Goal: Task Accomplishment & Management: Use online tool/utility

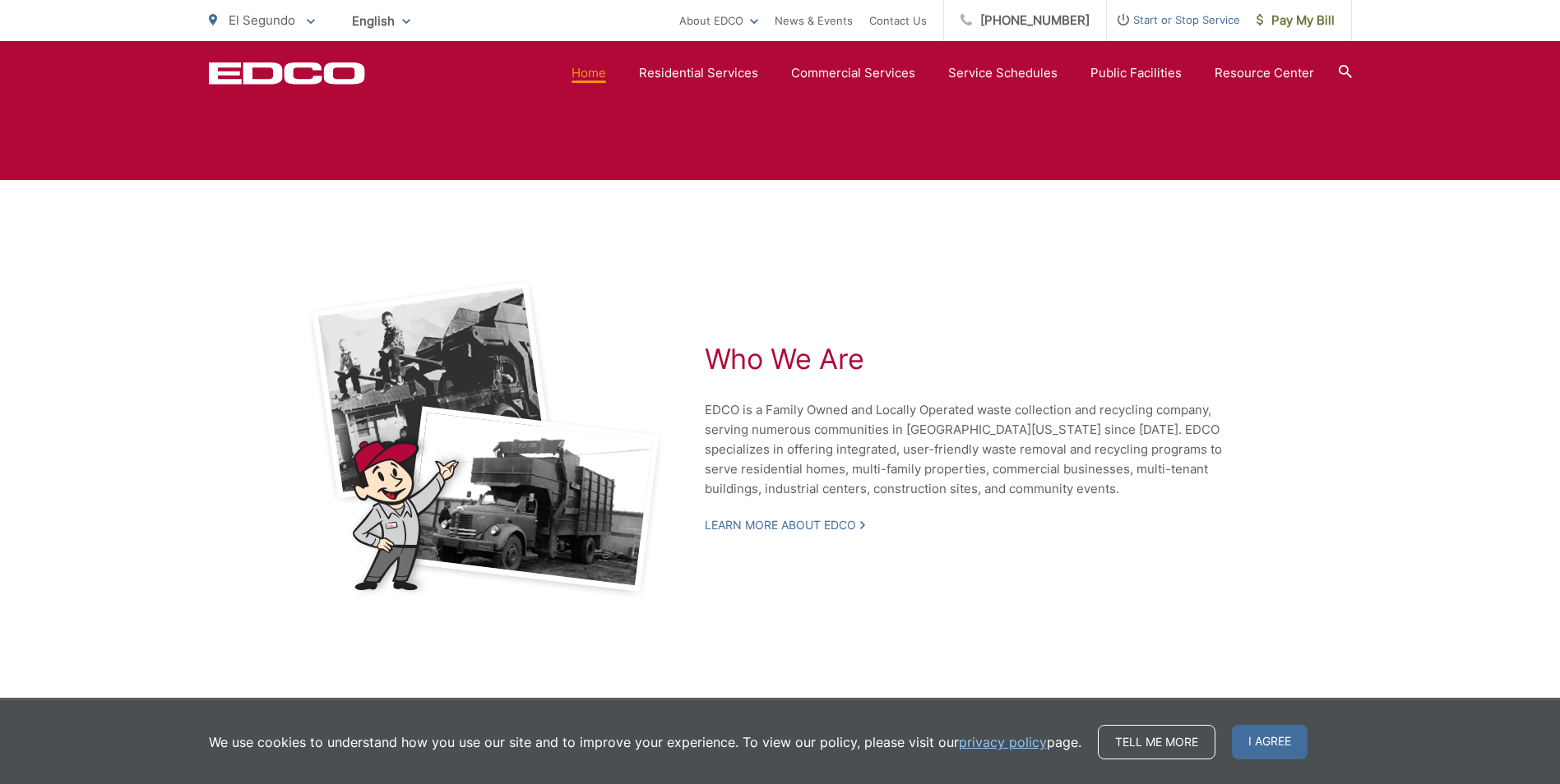
scroll to position [3479, 0]
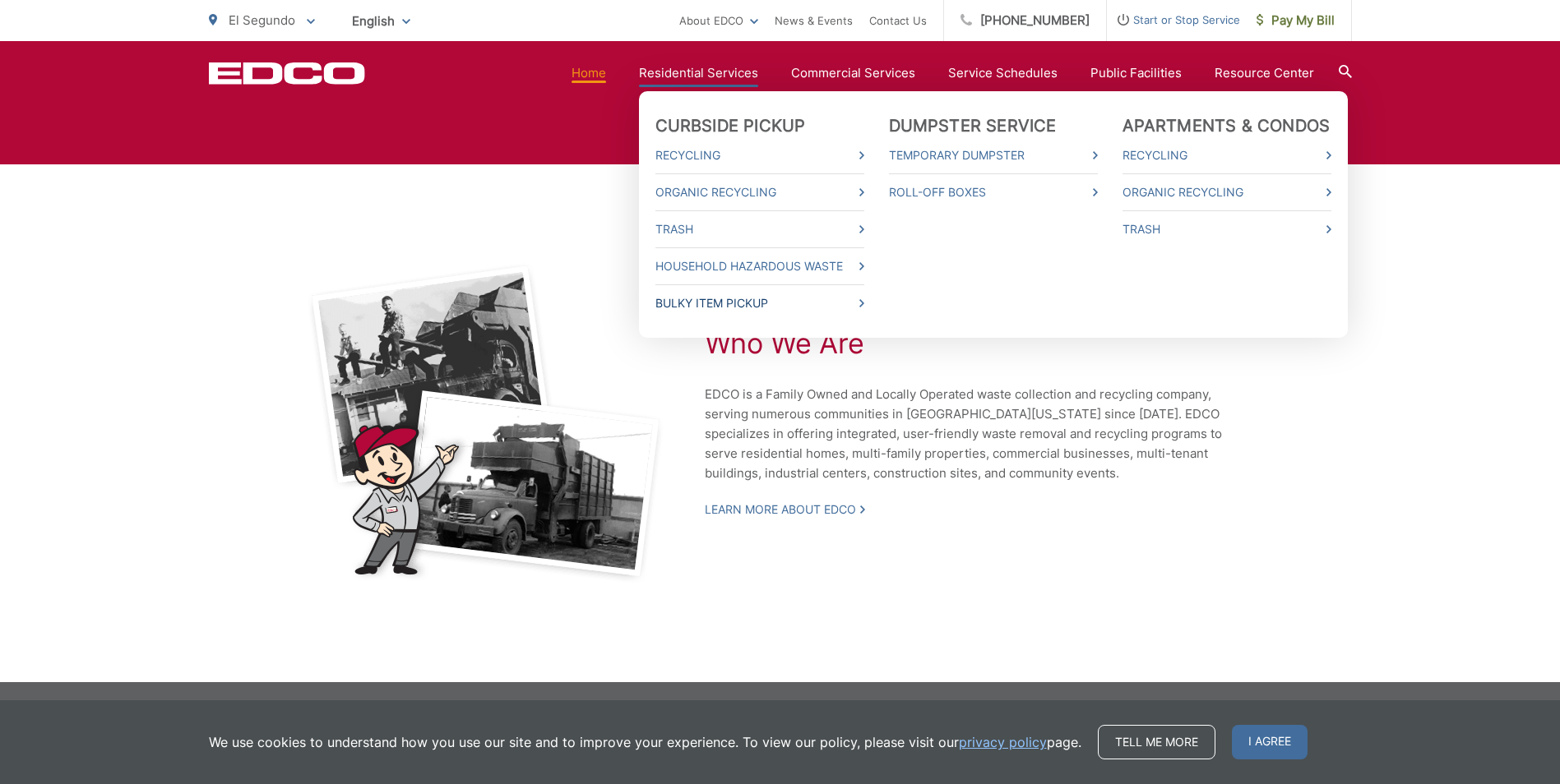
click at [741, 302] on link "Bulky Item Pickup" at bounding box center [760, 303] width 209 height 19
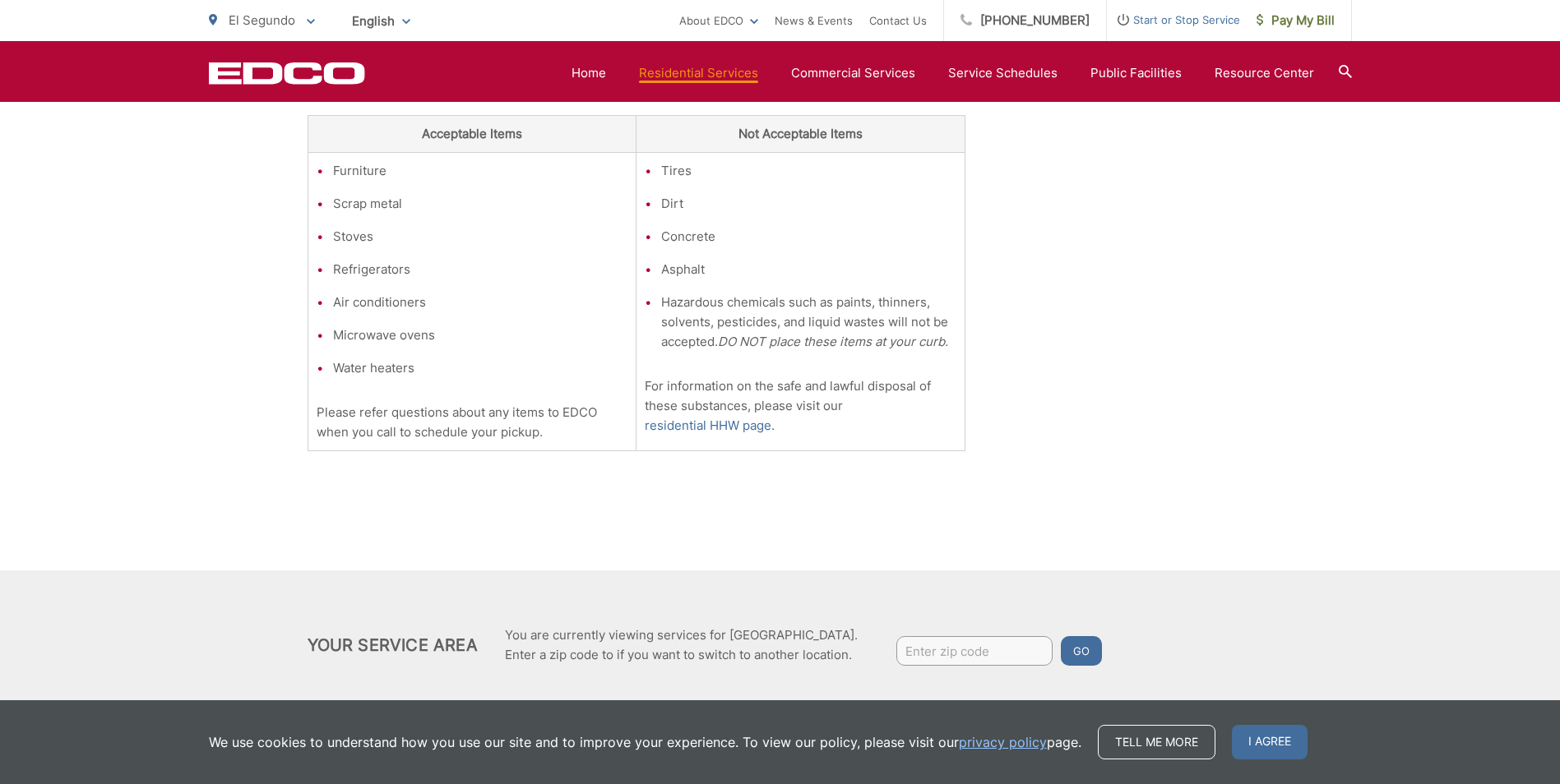
scroll to position [612, 0]
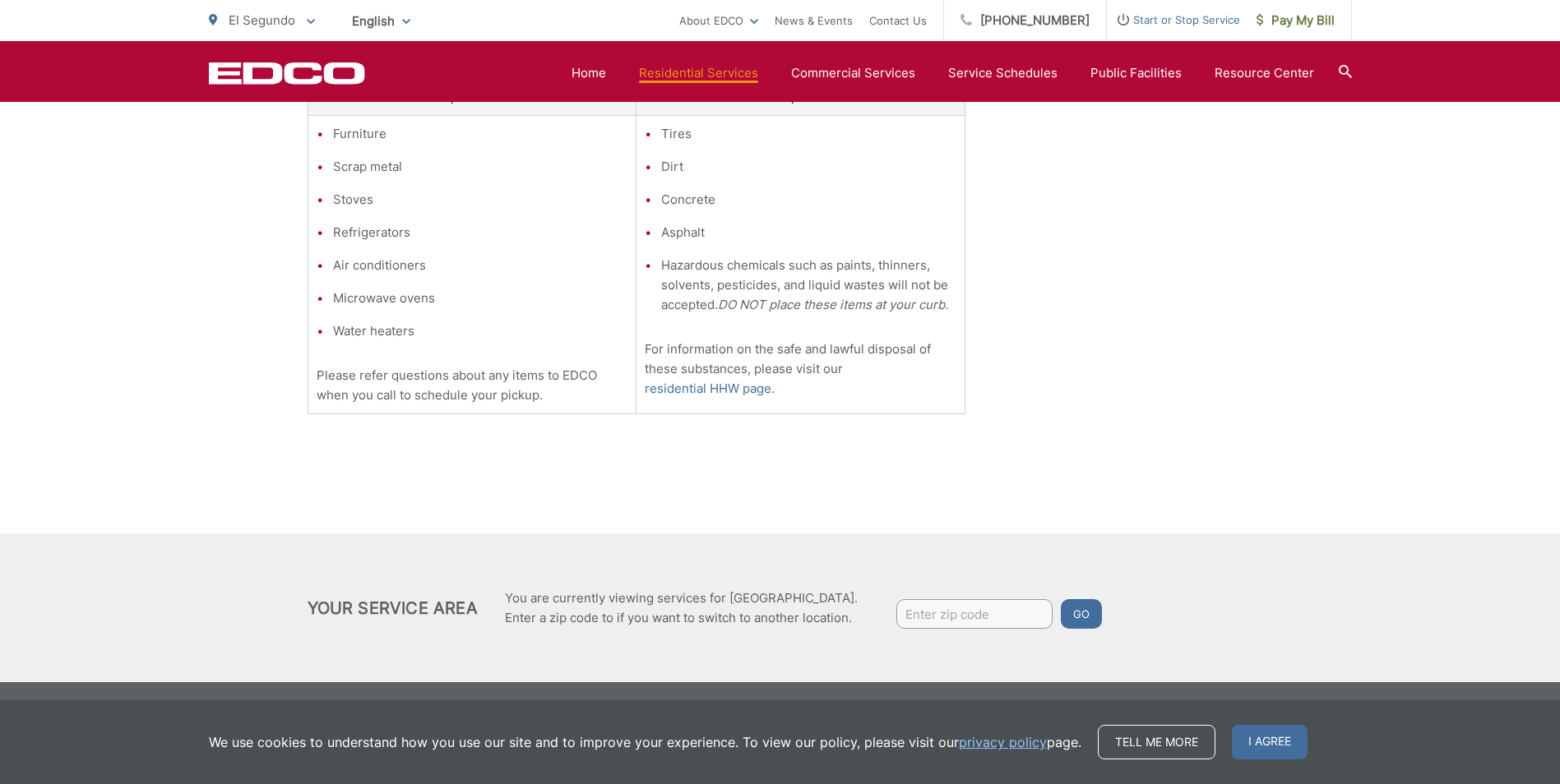
click at [971, 606] on input "Enter zip code" at bounding box center [974, 614] width 156 height 30
type input "90245"
click at [1069, 616] on button "Go" at bounding box center [1081, 614] width 41 height 30
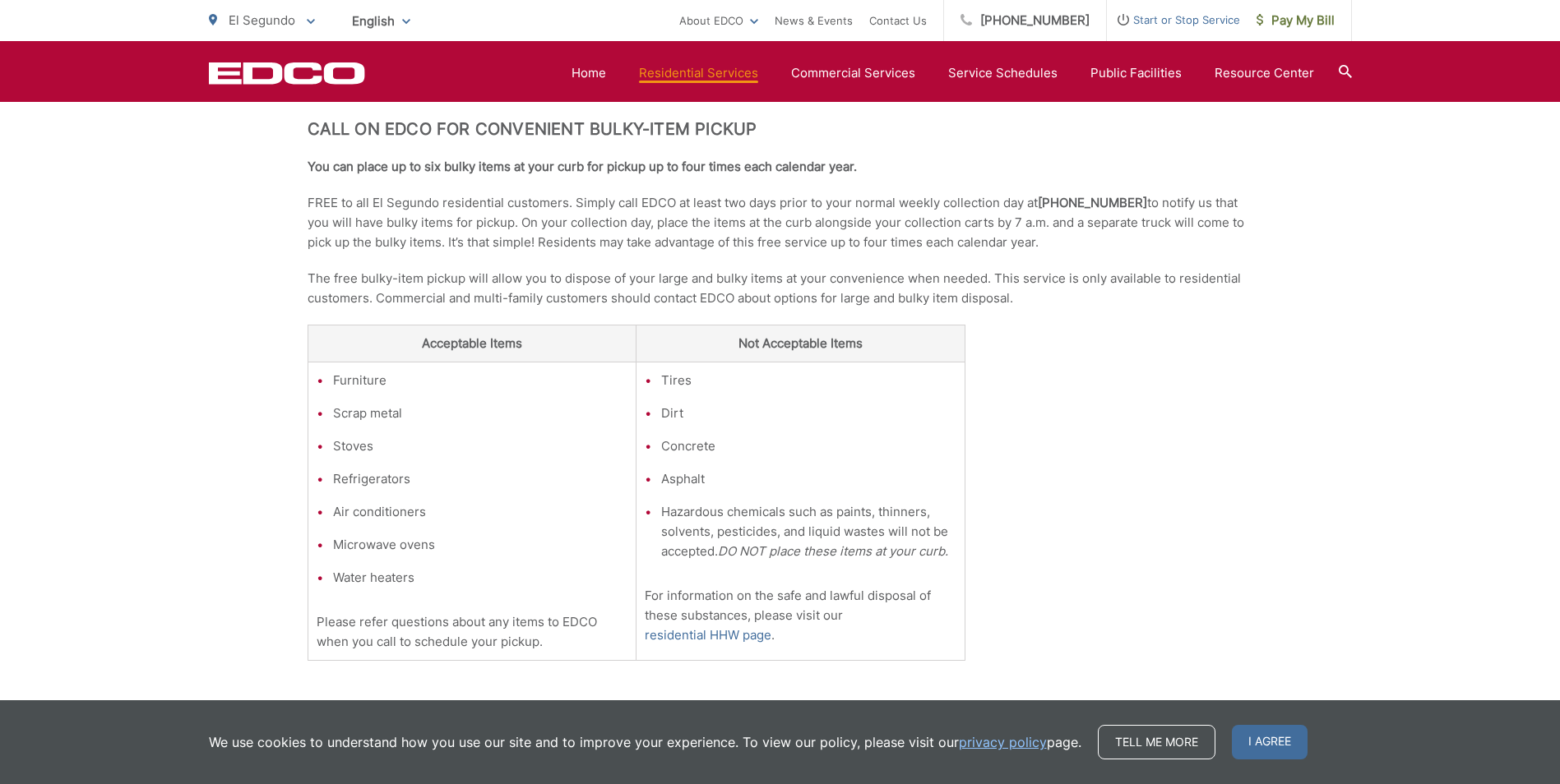
scroll to position [448, 0]
